Goal: Information Seeking & Learning: Check status

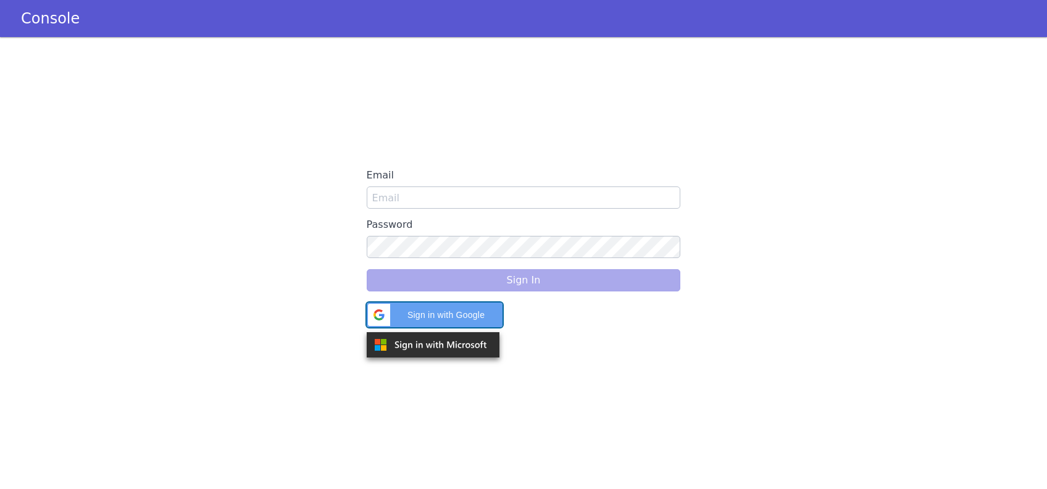
click at [454, 315] on span "Sign in with Google" at bounding box center [446, 315] width 98 height 13
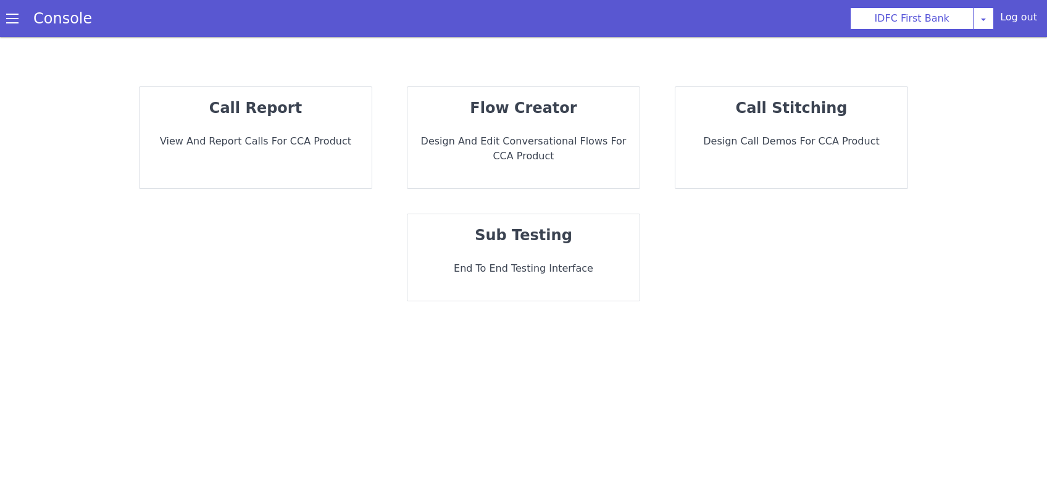
click at [262, 157] on div "call report View and report calls for CCA Product" at bounding box center [255, 137] width 232 height 101
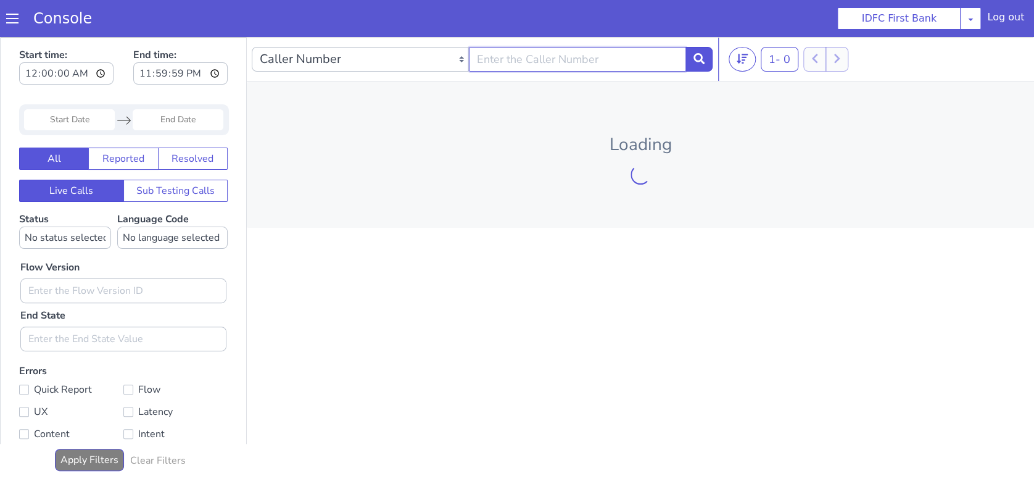
click at [511, 59] on input "text" at bounding box center [577, 59] width 217 height 25
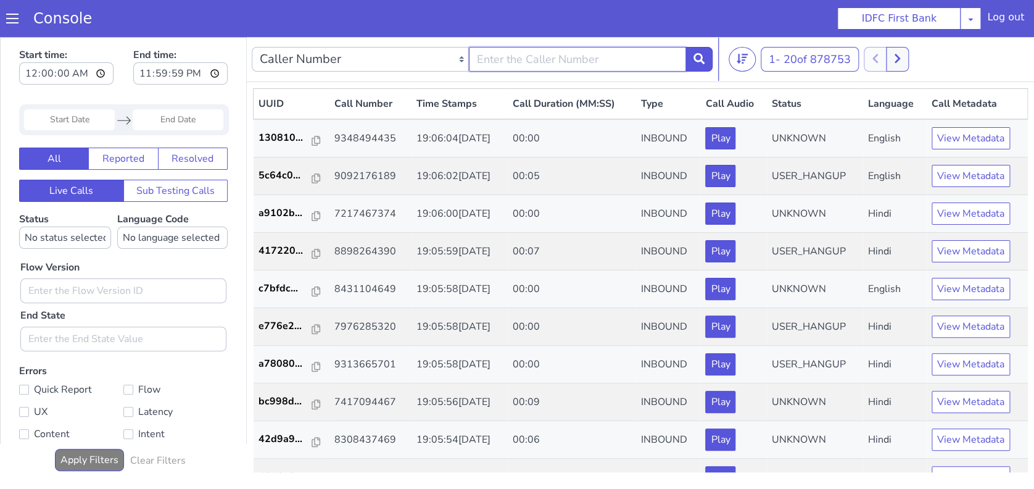
paste input "9981958963"
type input "9981958963"
click at [690, 60] on button at bounding box center [699, 59] width 27 height 25
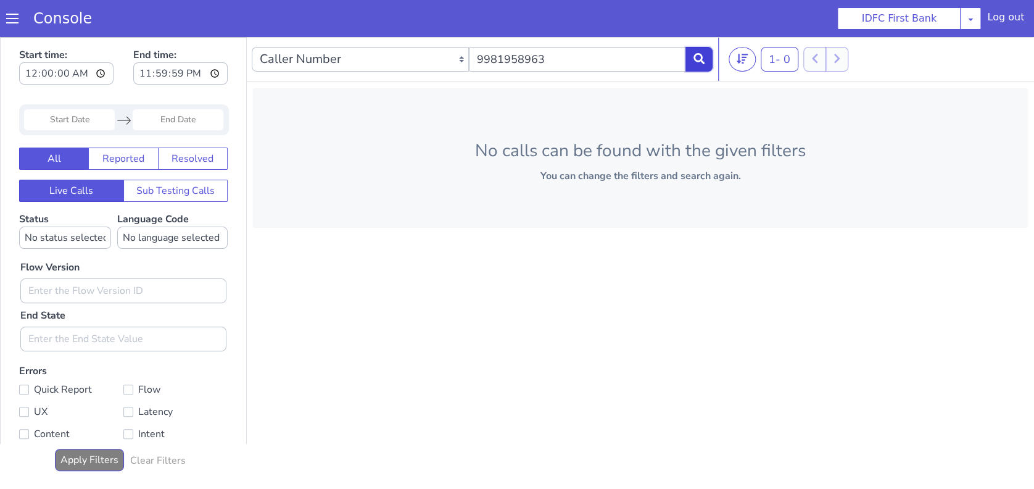
click at [690, 60] on button at bounding box center [699, 59] width 27 height 25
click at [594, 59] on input "9981958963" at bounding box center [577, 59] width 217 height 25
click at [691, 64] on button at bounding box center [699, 59] width 27 height 25
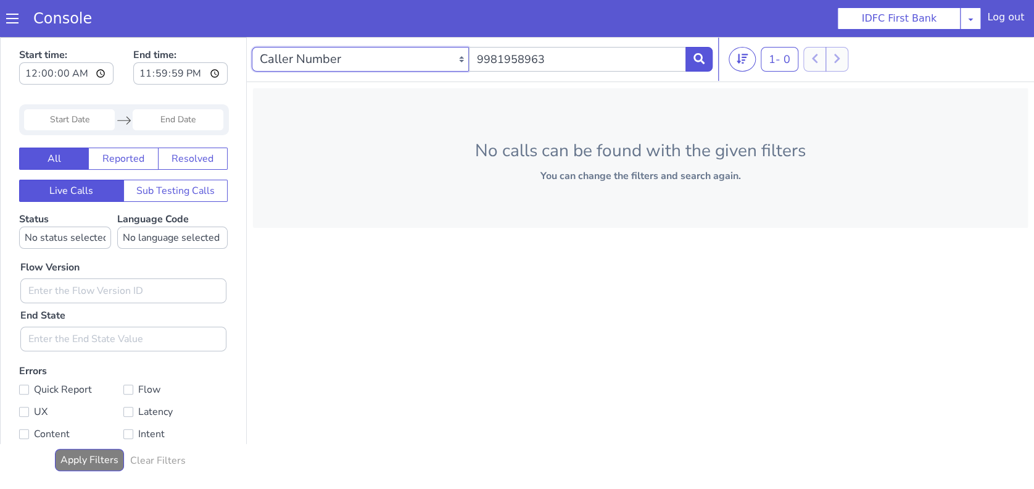
click at [434, 60] on select "Caller Number Call UUID Custom Parameter" at bounding box center [360, 59] width 217 height 25
select select "callUUID"
click at [252, 47] on select "Caller Number Call UUID Custom Parameter" at bounding box center [360, 59] width 217 height 25
click at [545, 54] on input "text" at bounding box center [577, 59] width 217 height 25
paste input "80df9cce-9fc3-4014-8594-4f33bc678908"
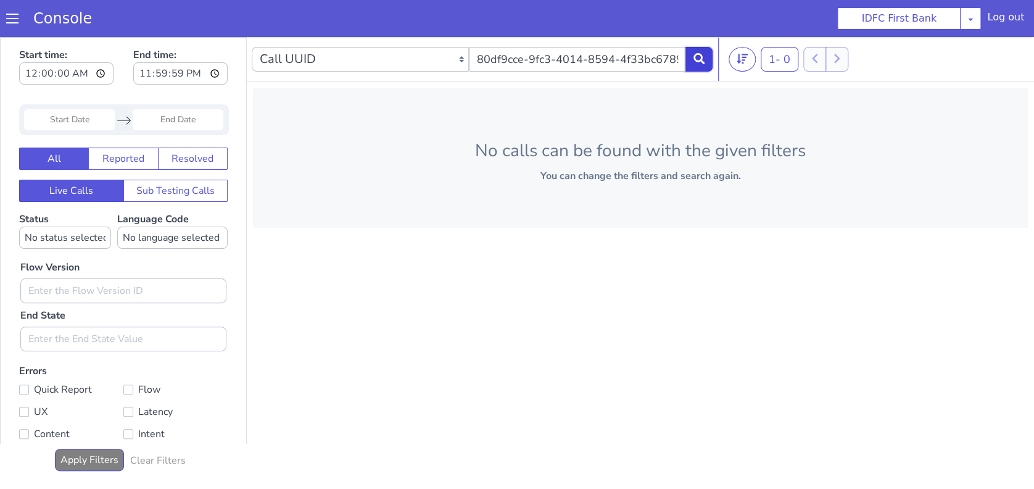
click at [697, 59] on icon at bounding box center [699, 58] width 11 height 11
click at [623, 66] on input "80df9cce-9fc3-4014-8594-4f33bc678908" at bounding box center [577, 59] width 217 height 25
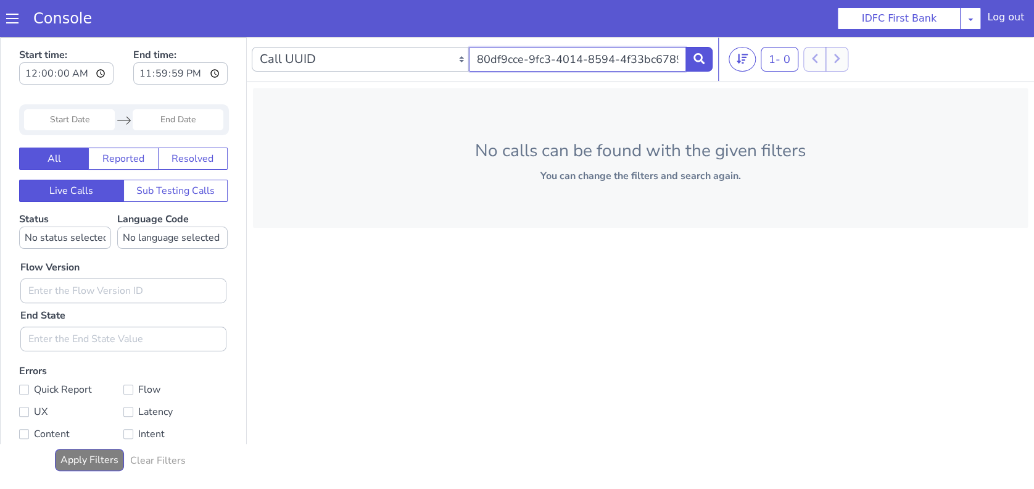
click at [623, 66] on input "80df9cce-9fc3-4014-8594-4f33bc678908" at bounding box center [577, 59] width 217 height 25
paste input "11b958f2-0e35-43f1-b274-bfac56533da"
type input "11b958f2-0e35-43f1-b274-bfac56533da8"
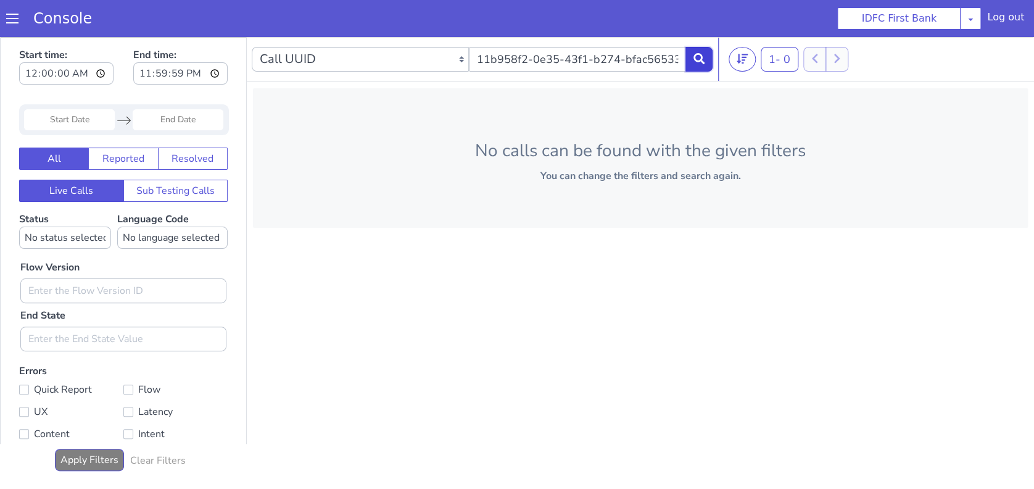
click at [702, 57] on icon at bounding box center [699, 58] width 11 height 11
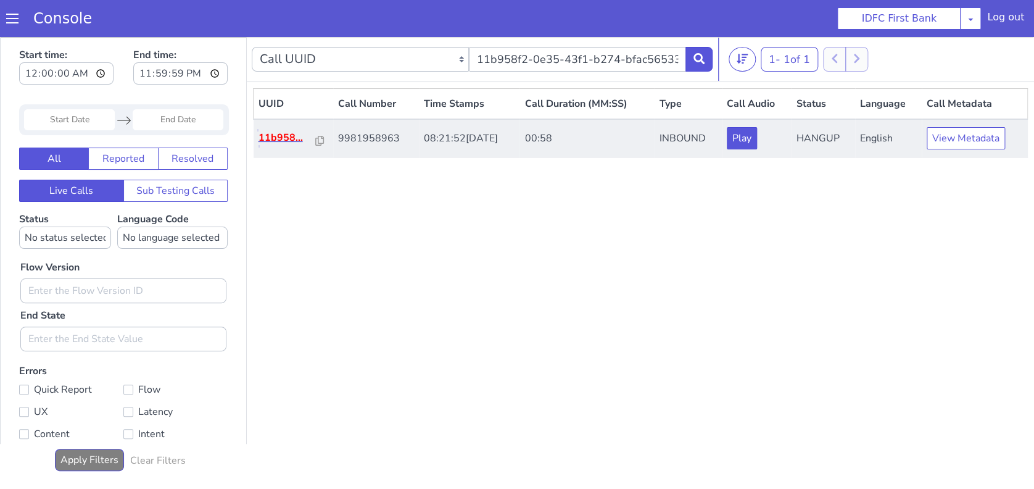
click at [295, 138] on p "11b958..." at bounding box center [288, 137] width 58 height 15
